Goal: Task Accomplishment & Management: Use online tool/utility

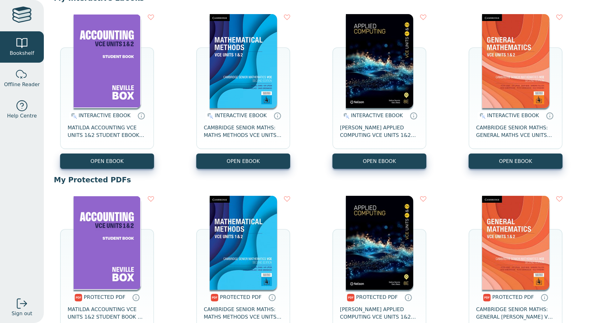
scroll to position [72, 0]
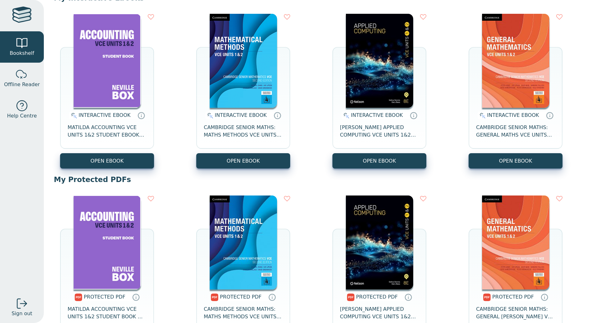
click at [116, 241] on img at bounding box center [107, 242] width 67 height 94
click at [101, 84] on img at bounding box center [107, 61] width 67 height 94
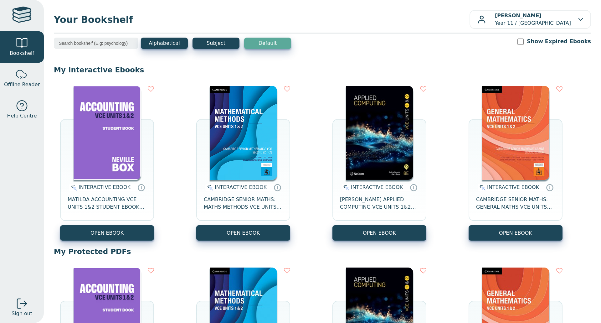
click at [101, 177] on img at bounding box center [107, 133] width 67 height 94
